Goal: Navigation & Orientation: Find specific page/section

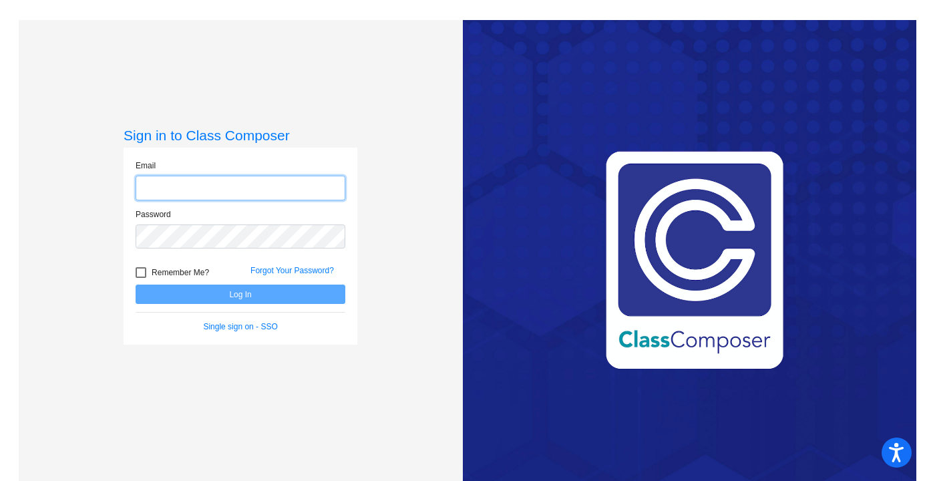
type input "[EMAIL_ADDRESS][DOMAIN_NAME]"
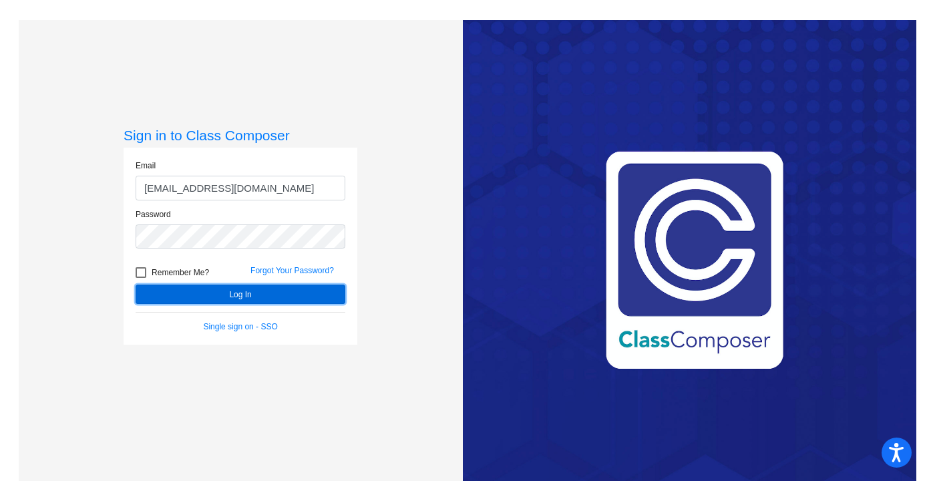
click at [206, 291] on button "Log In" at bounding box center [241, 294] width 210 height 19
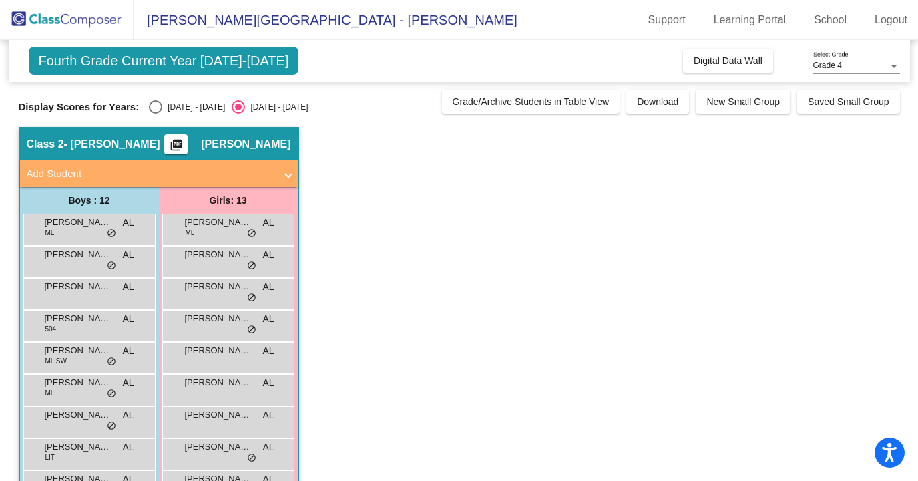
click at [153, 109] on div "Select an option" at bounding box center [155, 106] width 13 height 13
click at [155, 114] on input "[DATE] - [DATE]" at bounding box center [155, 114] width 1 height 1
radio input "true"
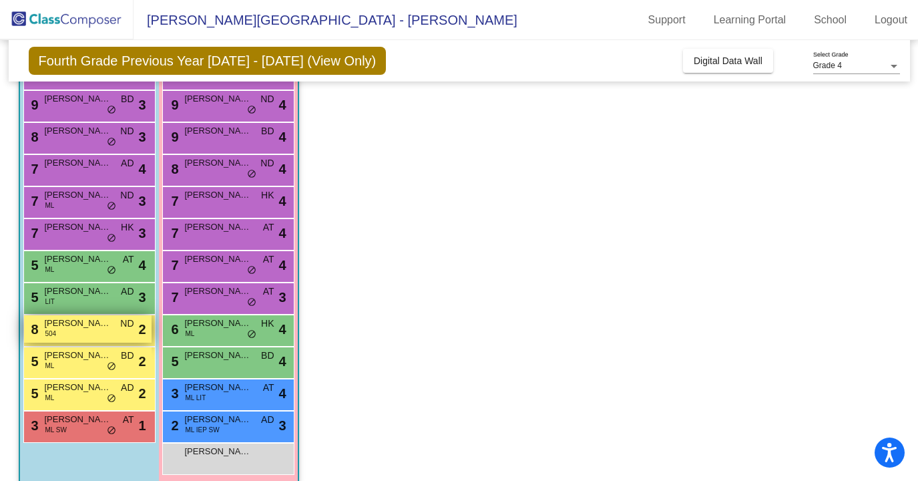
scroll to position [160, 0]
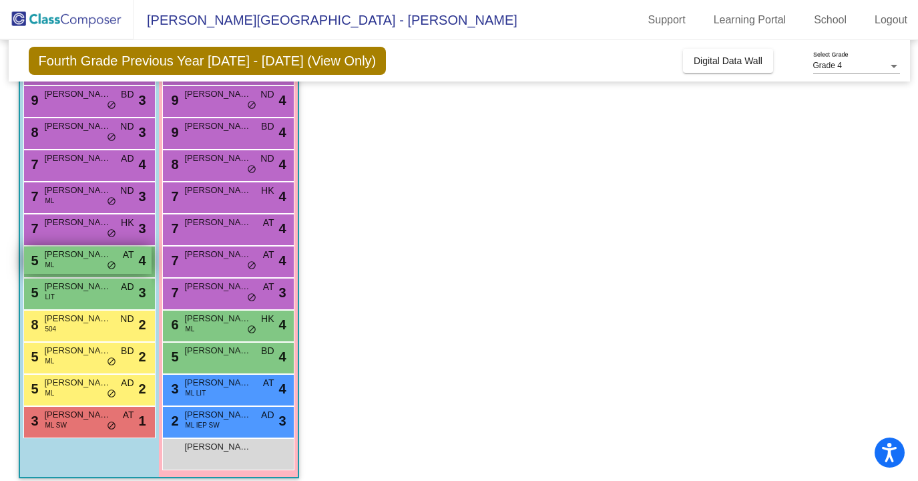
click at [93, 273] on div "5 [PERSON_NAME] ML AT lock do_not_disturb_alt 4" at bounding box center [88, 259] width 128 height 27
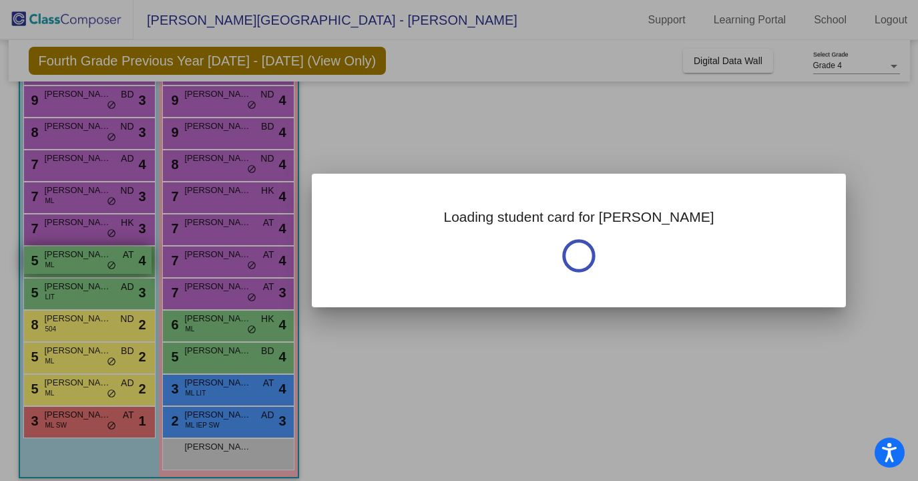
click at [93, 273] on div at bounding box center [459, 240] width 918 height 481
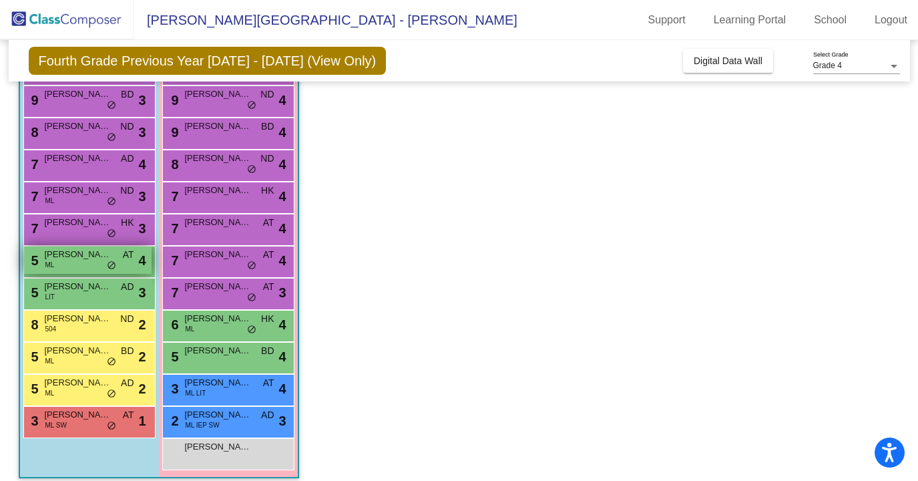
click at [86, 260] on span "[PERSON_NAME]" at bounding box center [78, 254] width 67 height 13
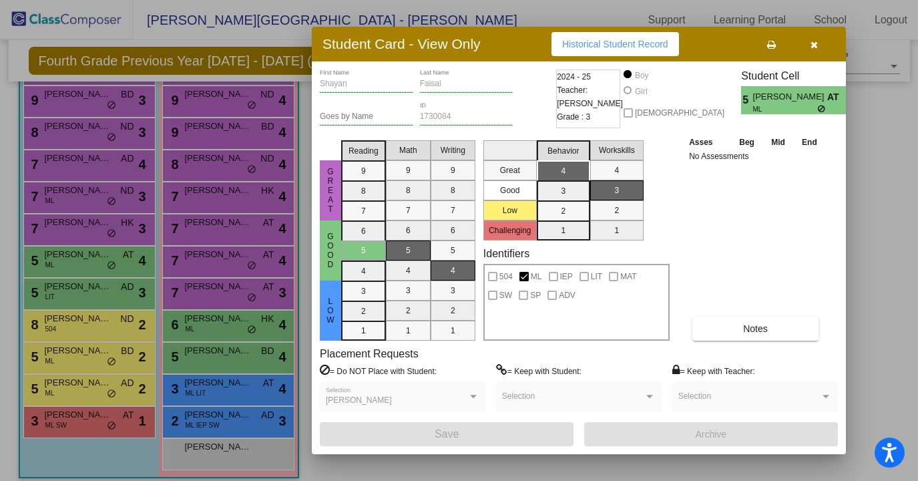
click at [96, 450] on div at bounding box center [459, 240] width 918 height 481
